Goal: Find specific page/section

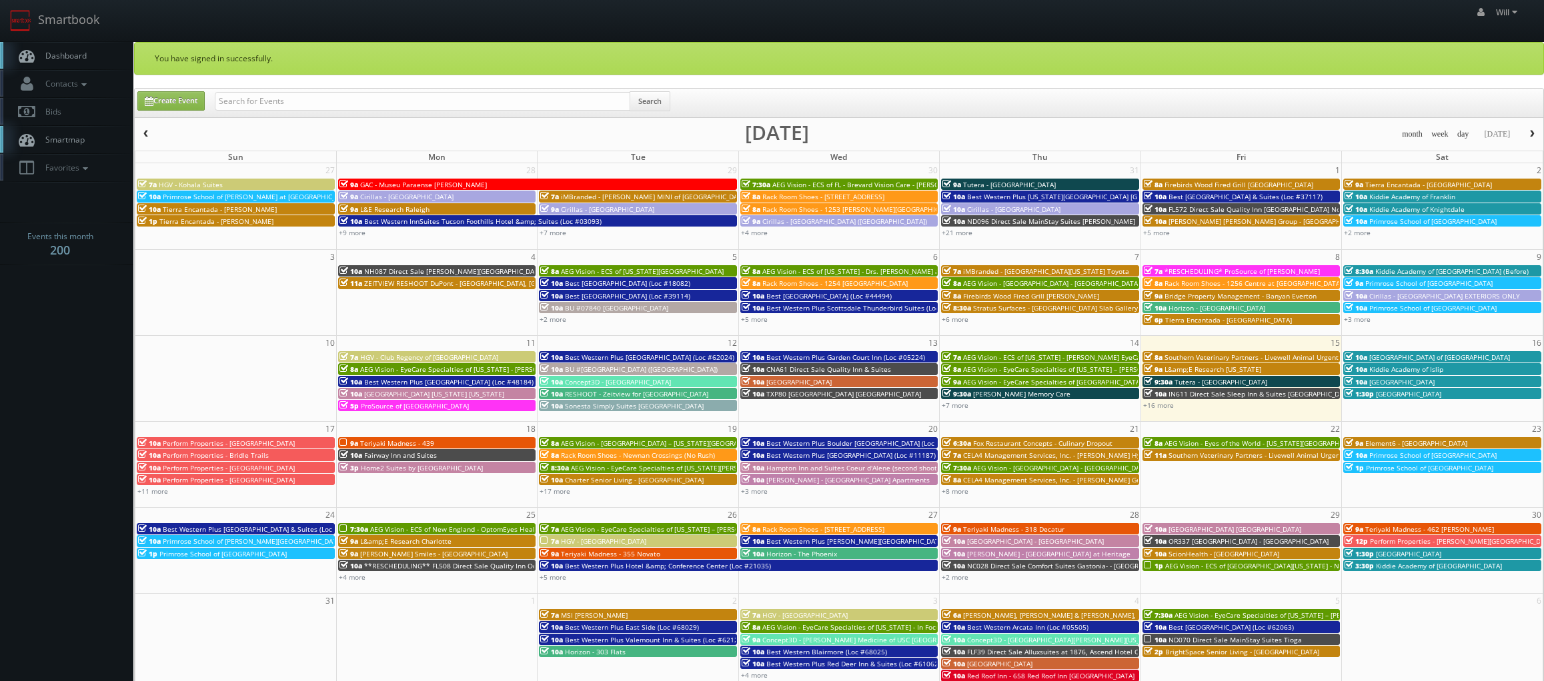
click at [274, 93] on div "Create Event Search" at bounding box center [839, 103] width 1408 height 29
click at [275, 93] on input "text" at bounding box center [422, 101] width 415 height 19
paste input "([DATE]) Best Western Independence [US_STATE][GEOGRAPHIC_DATA] (Loc #26193)"
drag, startPoint x: 259, startPoint y: 98, endPoint x: 5, endPoint y: 50, distance: 258.5
click at [6, 50] on body "Smartbook Toggle Side Navigation Toggle Top Navigation Will Will Profile Logout…" at bounding box center [772, 479] width 1544 height 959
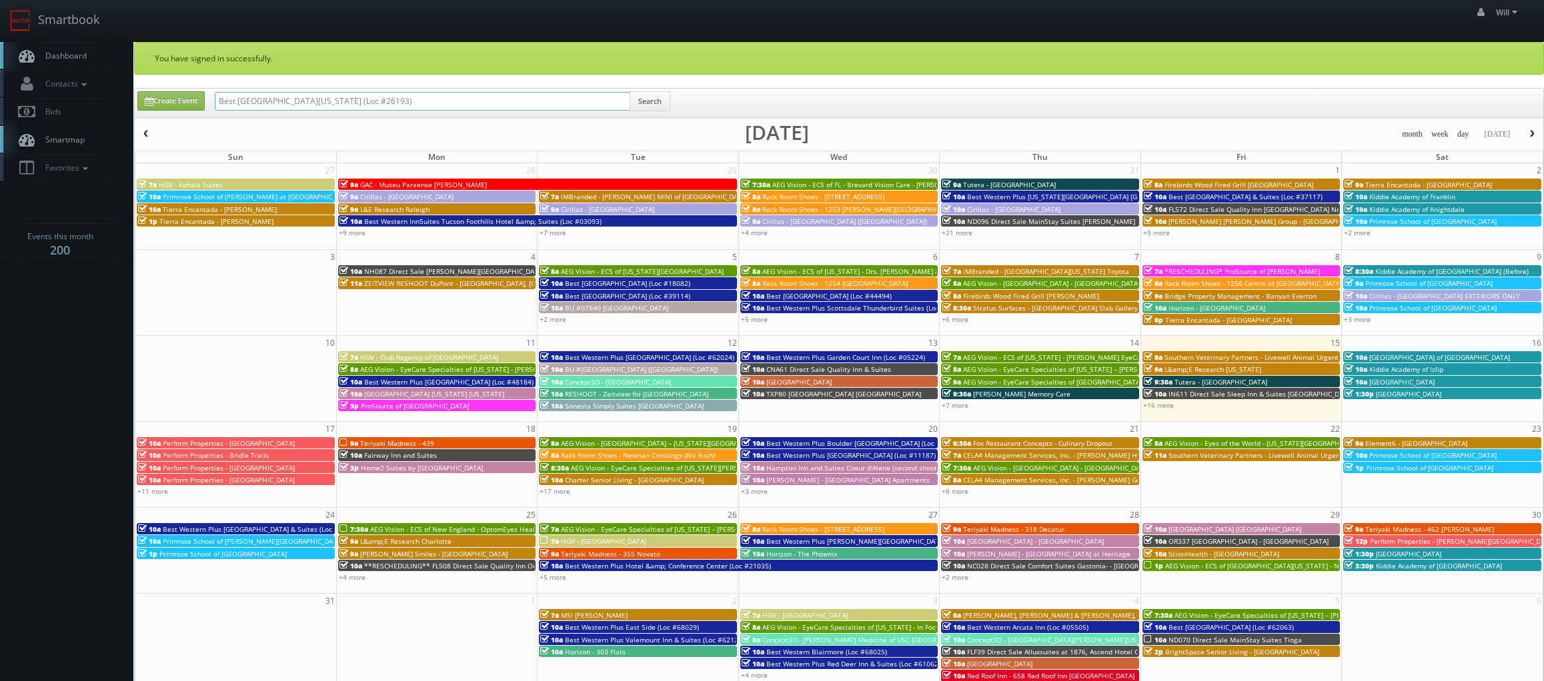
type input "Best [GEOGRAPHIC_DATA][US_STATE] (Loc #26193)"
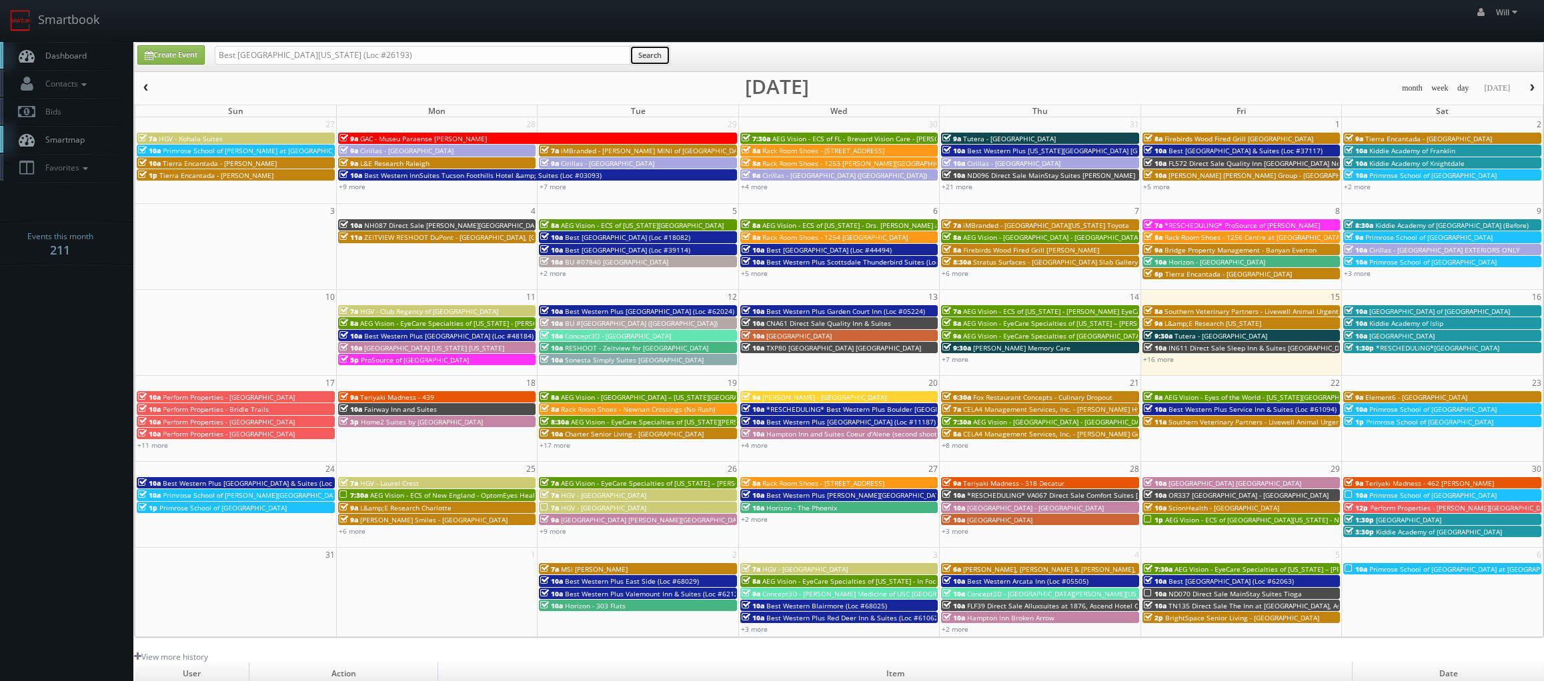
click at [663, 56] on button "Search" at bounding box center [649, 55] width 41 height 20
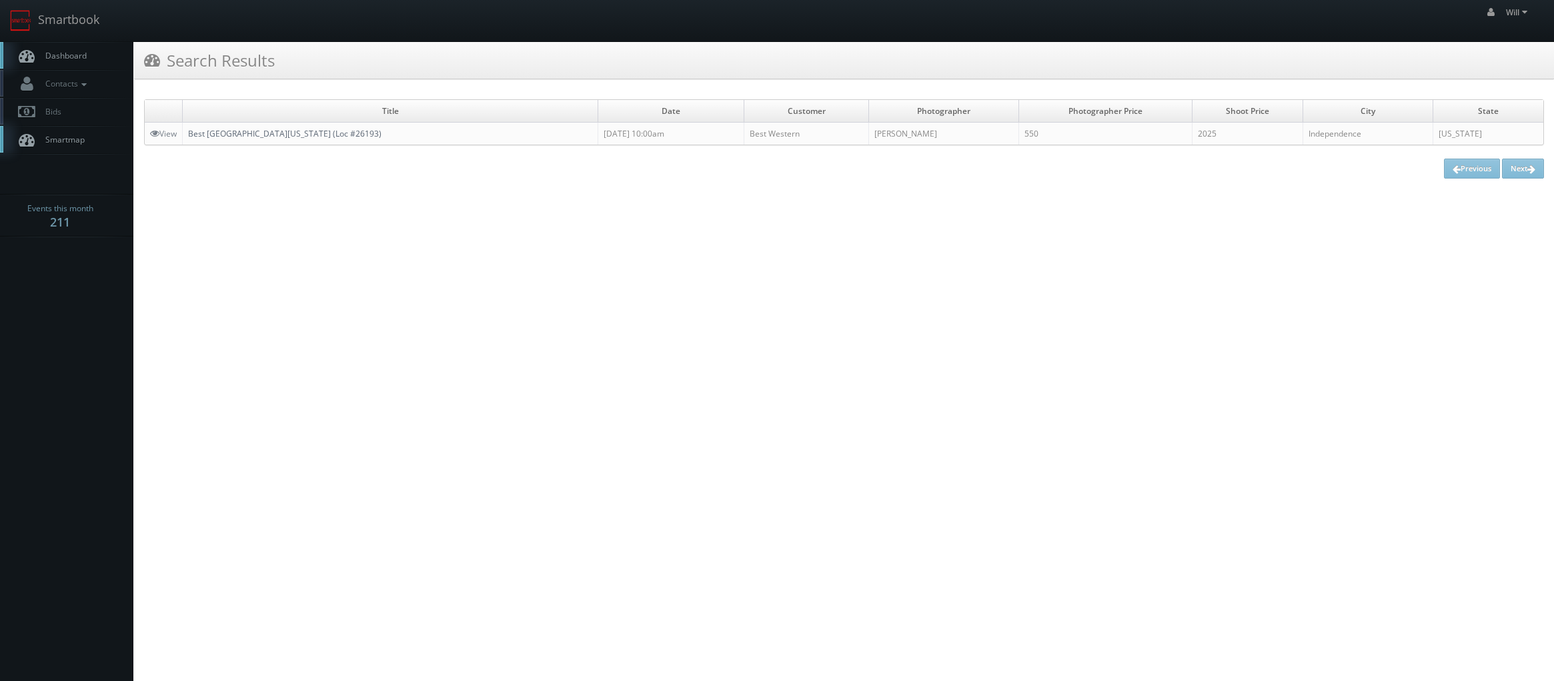
click at [231, 131] on link "Best [GEOGRAPHIC_DATA][US_STATE] (Loc #26193)" at bounding box center [284, 133] width 193 height 11
